Goal: Task Accomplishment & Management: Complete application form

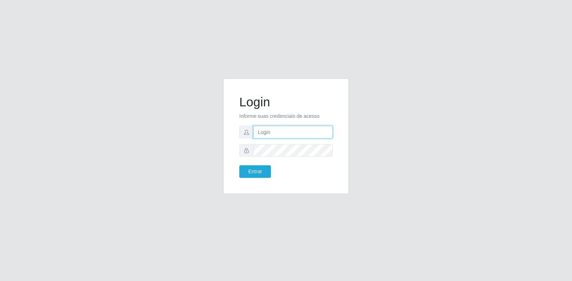
click at [268, 130] on input "text" at bounding box center [292, 132] width 79 height 13
click at [318, 114] on p "Informe suas credenciais de acesso" at bounding box center [285, 116] width 93 height 8
click at [284, 134] on input "text" at bounding box center [292, 132] width 79 height 13
type input "83996070662"
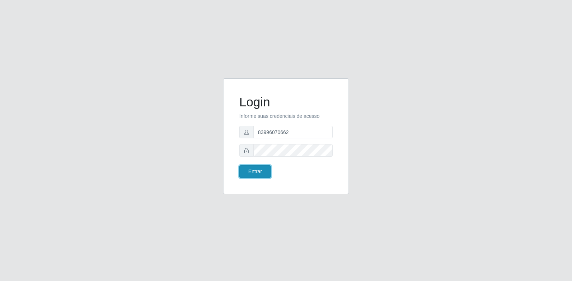
click at [256, 167] on button "Entrar" at bounding box center [255, 171] width 32 height 13
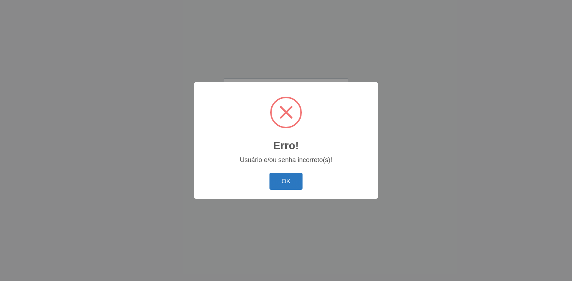
click at [293, 179] on button "OK" at bounding box center [286, 181] width 33 height 17
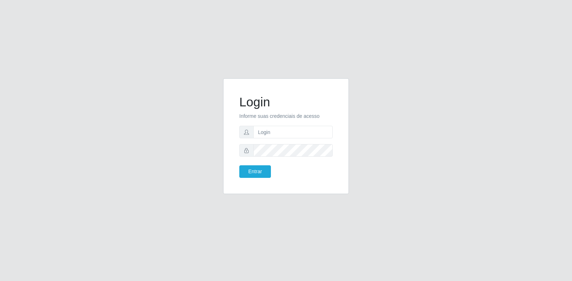
click at [285, 115] on p "Informe suas credenciais de acesso" at bounding box center [285, 116] width 93 height 8
click at [289, 120] on form "Login Informe suas credenciais de acesso Entrar" at bounding box center [285, 136] width 93 height 83
click at [141, 127] on div "Login Informe suas credenciais de acesso Entrar" at bounding box center [286, 140] width 410 height 124
